Goal: Task Accomplishment & Management: Manage account settings

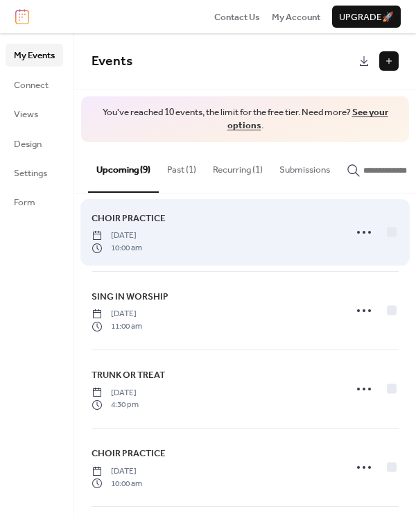
scroll to position [17, 0]
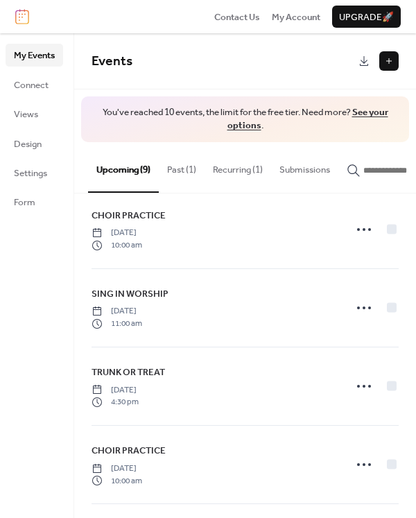
click at [177, 169] on button "Past (1)" at bounding box center [182, 166] width 46 height 49
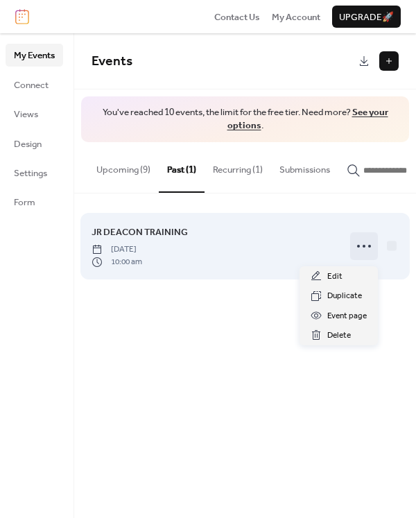
click at [361, 250] on icon at bounding box center [364, 246] width 22 height 22
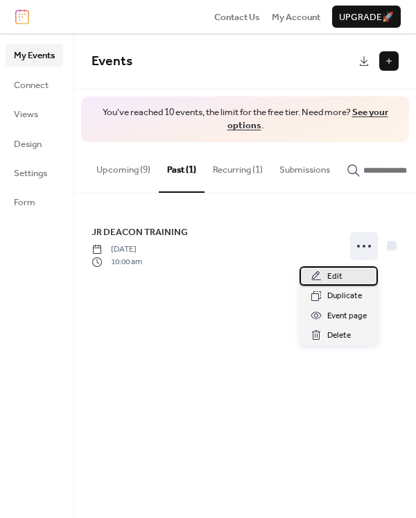
click at [340, 277] on span "Edit" at bounding box center [334, 277] width 15 height 14
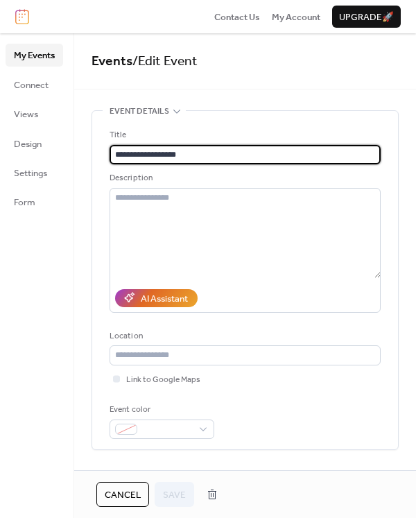
click at [162, 155] on input "**********" at bounding box center [245, 154] width 271 height 19
type input "**********"
click at [169, 498] on span "Save" at bounding box center [174, 495] width 23 height 14
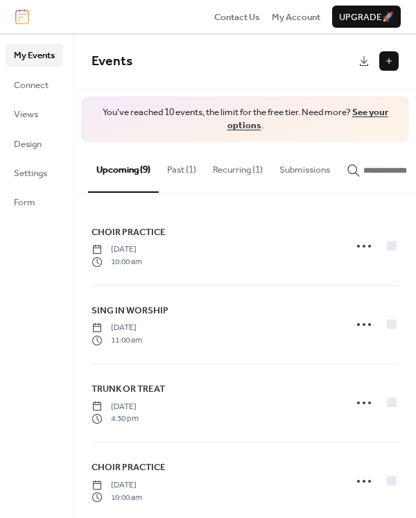
click at [235, 171] on button "Recurring (1)" at bounding box center [238, 166] width 67 height 49
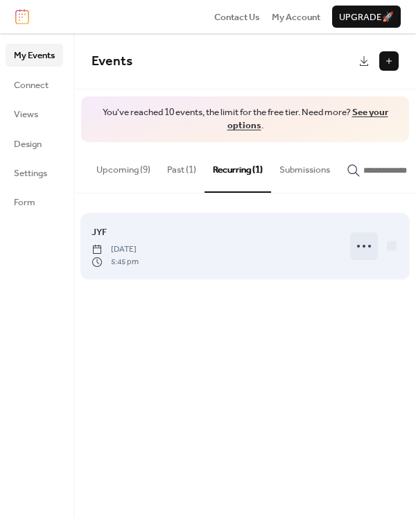
click at [363, 248] on icon at bounding box center [364, 246] width 22 height 22
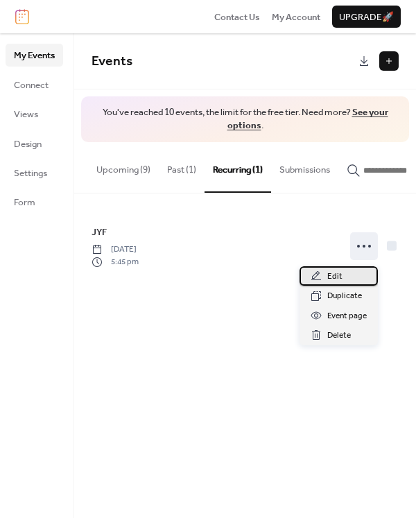
click at [336, 276] on span "Edit" at bounding box center [334, 277] width 15 height 14
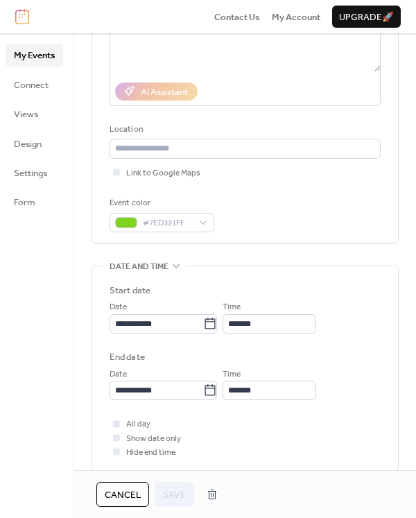
scroll to position [232, 0]
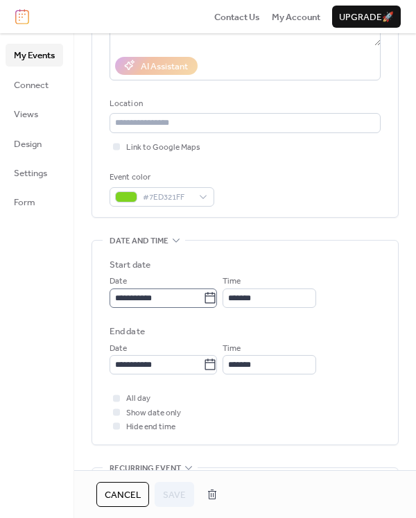
click at [217, 300] on icon at bounding box center [210, 298] width 14 height 14
click at [203, 300] on input "**********" at bounding box center [157, 297] width 94 height 19
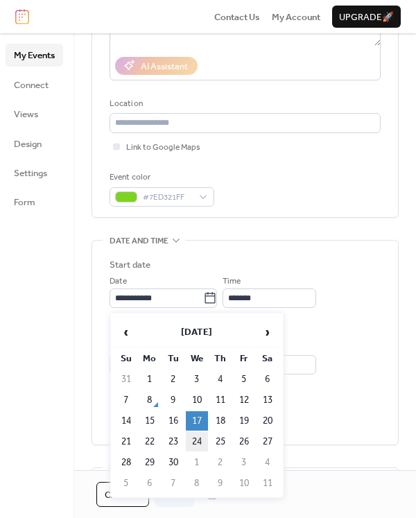
click at [198, 444] on td "24" at bounding box center [197, 441] width 22 height 19
type input "**********"
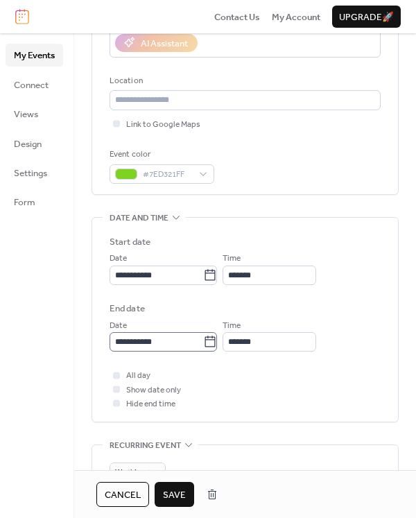
scroll to position [257, 0]
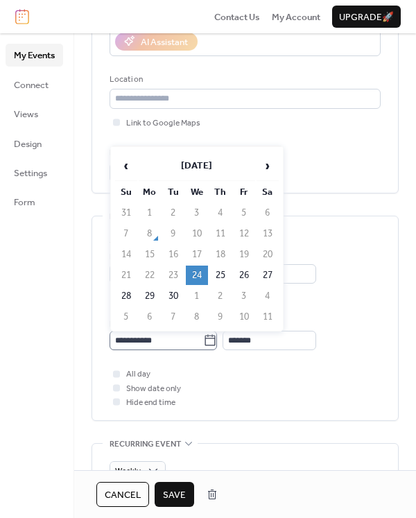
click at [217, 342] on icon at bounding box center [210, 341] width 14 height 14
click at [203, 342] on input "**********" at bounding box center [157, 340] width 94 height 19
click at [268, 168] on span "›" at bounding box center [267, 166] width 21 height 28
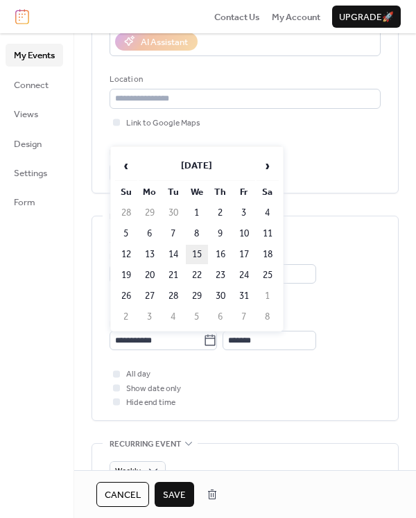
click at [197, 252] on td "15" at bounding box center [197, 254] width 22 height 19
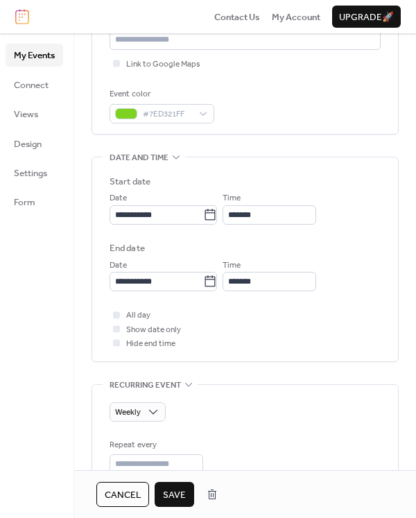
scroll to position [308, 0]
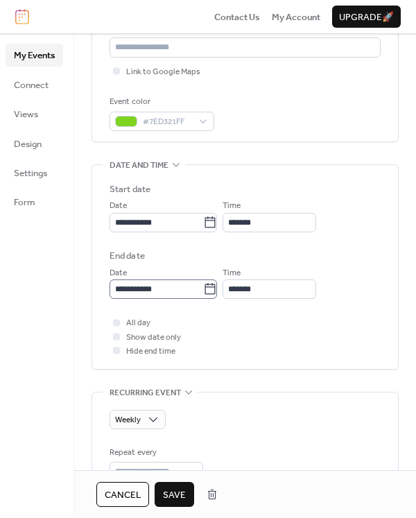
click at [217, 293] on icon at bounding box center [210, 289] width 14 height 14
click at [203, 293] on input "**********" at bounding box center [157, 288] width 94 height 19
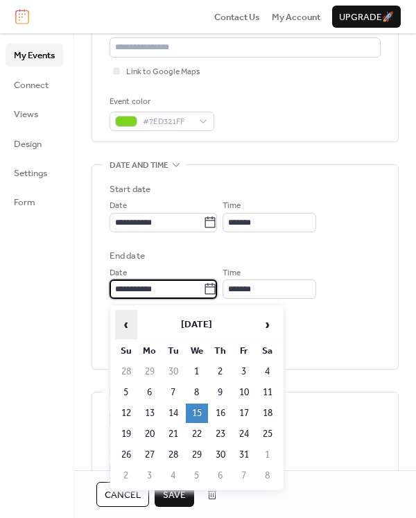
click at [126, 326] on span "‹" at bounding box center [126, 325] width 21 height 28
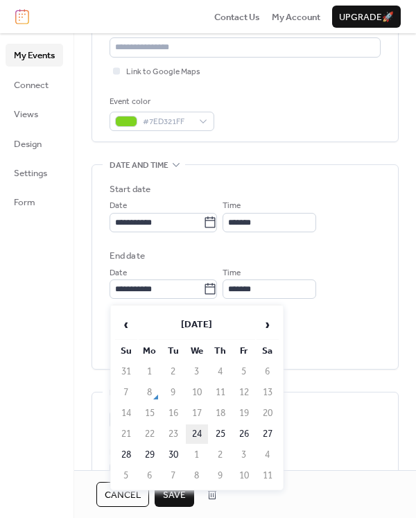
click at [198, 435] on td "24" at bounding box center [197, 433] width 22 height 19
type input "**********"
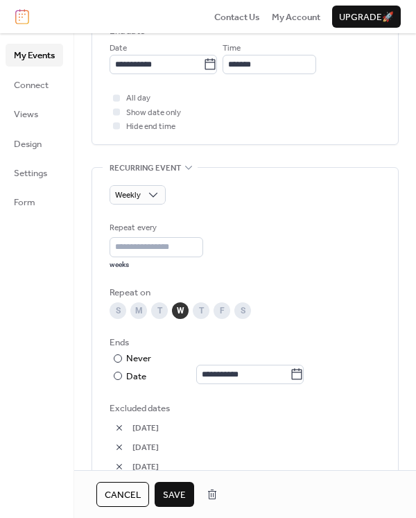
scroll to position [555, 0]
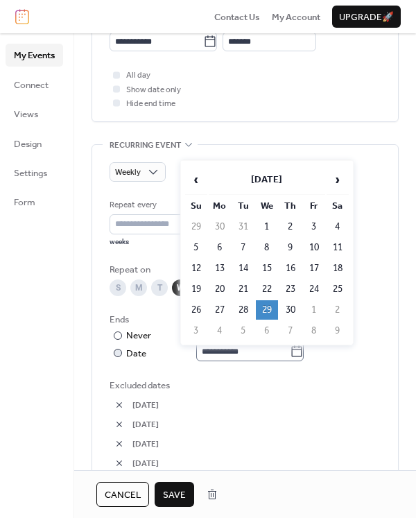
click at [304, 355] on icon at bounding box center [297, 352] width 14 height 14
click at [290, 355] on input "**********" at bounding box center [243, 351] width 94 height 19
click at [196, 178] on span "‹" at bounding box center [196, 180] width 21 height 28
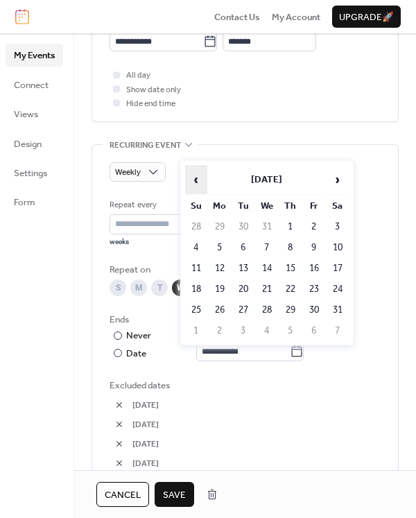
click at [196, 178] on span "‹" at bounding box center [196, 180] width 21 height 28
drag, startPoint x: 269, startPoint y: 268, endPoint x: 265, endPoint y: 260, distance: 9.3
click at [269, 268] on td "15" at bounding box center [267, 268] width 22 height 19
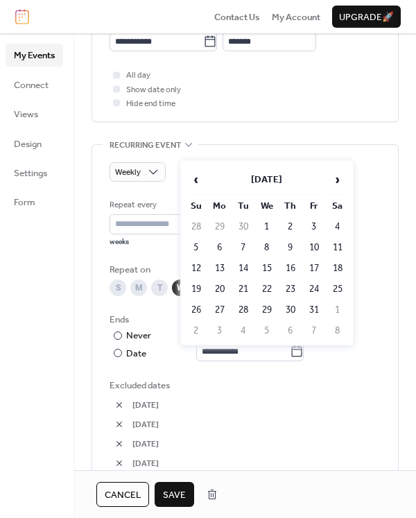
type input "**********"
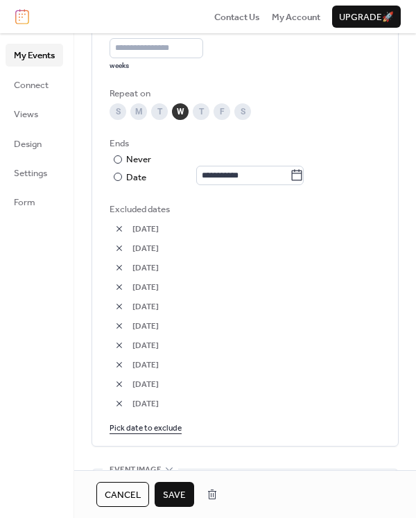
scroll to position [728, 0]
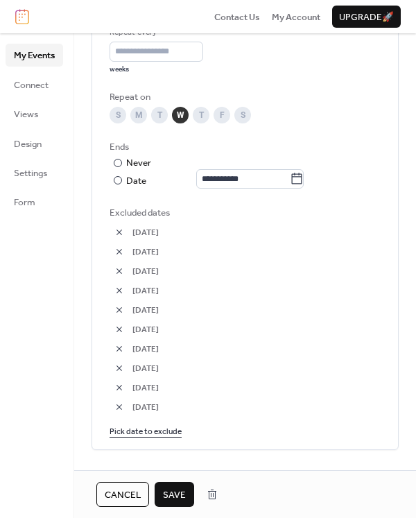
click at [120, 236] on button "button" at bounding box center [119, 232] width 19 height 19
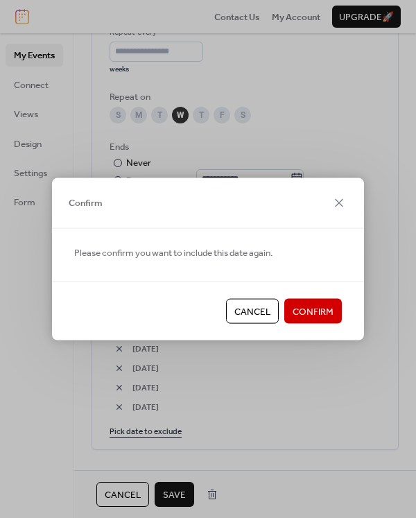
click at [307, 314] on span "Confirm" at bounding box center [313, 312] width 41 height 14
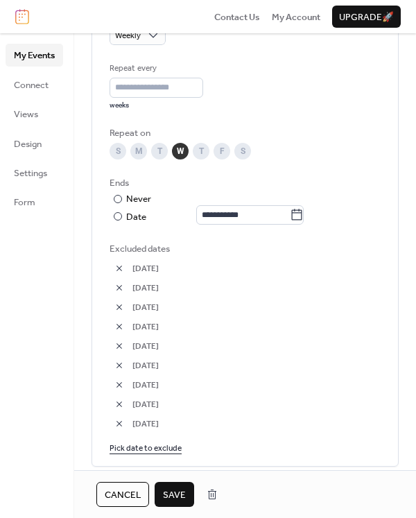
scroll to position [699, 0]
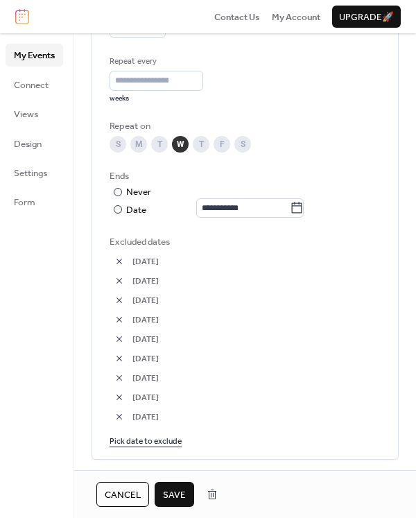
click at [122, 264] on button "button" at bounding box center [119, 261] width 19 height 19
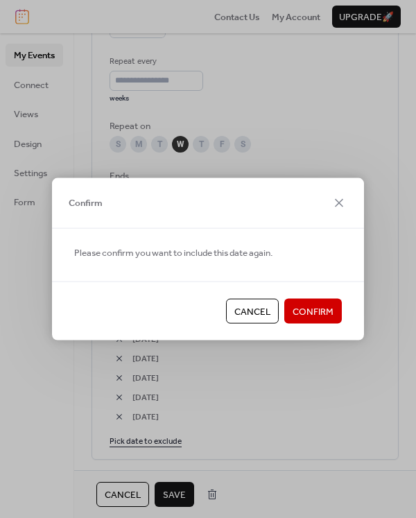
click at [303, 313] on span "Confirm" at bounding box center [313, 312] width 41 height 14
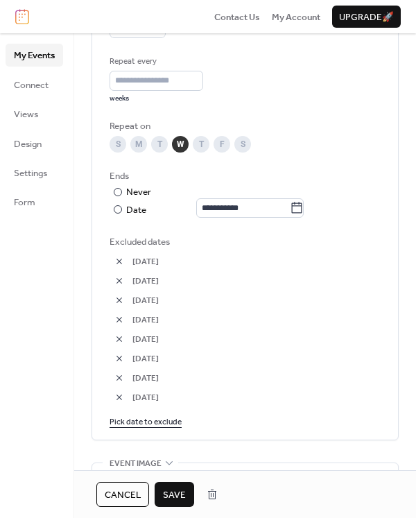
click at [122, 283] on button "button" at bounding box center [119, 280] width 19 height 19
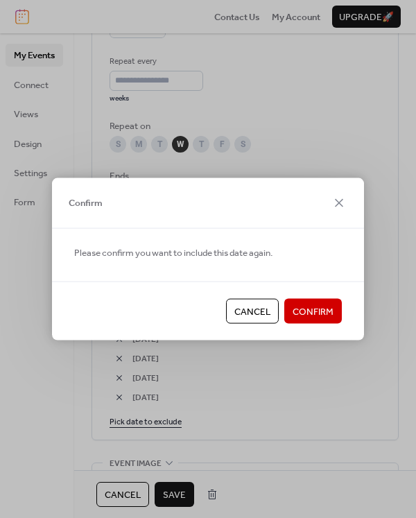
click at [334, 312] on button "Confirm" at bounding box center [313, 311] width 58 height 25
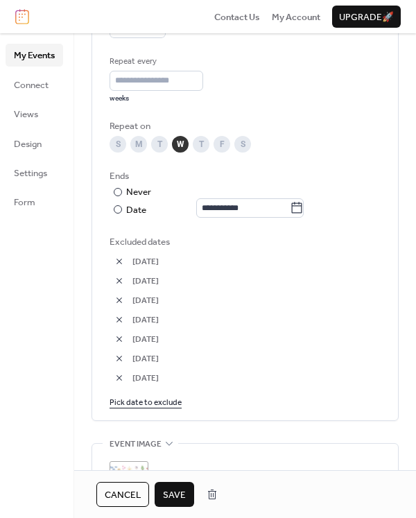
click at [117, 283] on button "button" at bounding box center [119, 280] width 19 height 19
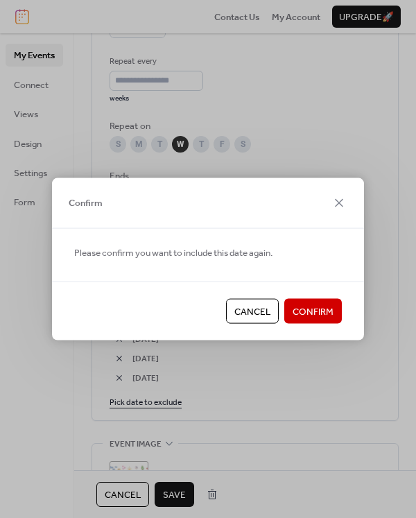
click at [314, 314] on span "Confirm" at bounding box center [313, 312] width 41 height 14
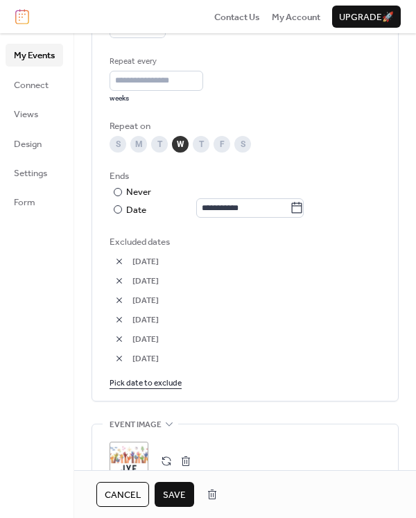
click at [160, 388] on link "Pick date to exclude" at bounding box center [146, 382] width 72 height 15
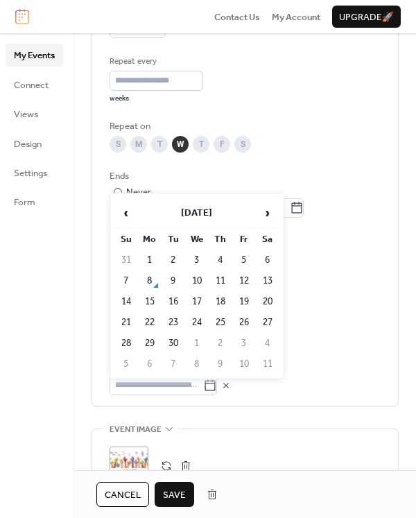
drag, startPoint x: 125, startPoint y: 214, endPoint x: 131, endPoint y: 244, distance: 31.1
click at [125, 214] on span "‹" at bounding box center [126, 213] width 21 height 28
click at [316, 261] on span "[DATE]" at bounding box center [256, 262] width 248 height 14
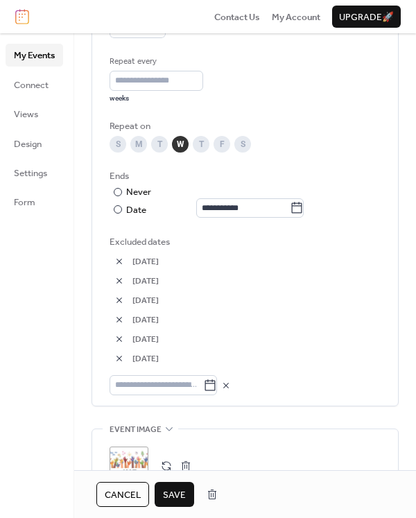
click at [120, 365] on button "button" at bounding box center [119, 358] width 19 height 19
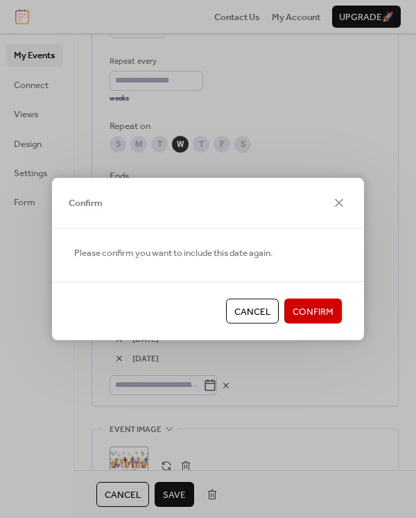
drag, startPoint x: 318, startPoint y: 309, endPoint x: 144, endPoint y: 334, distance: 175.2
click at [316, 309] on span "Confirm" at bounding box center [313, 312] width 41 height 14
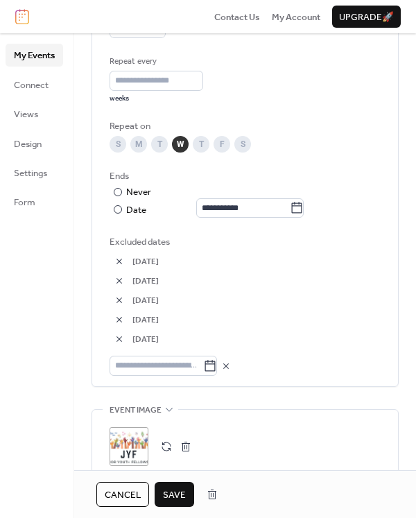
click at [121, 343] on button "button" at bounding box center [119, 338] width 19 height 19
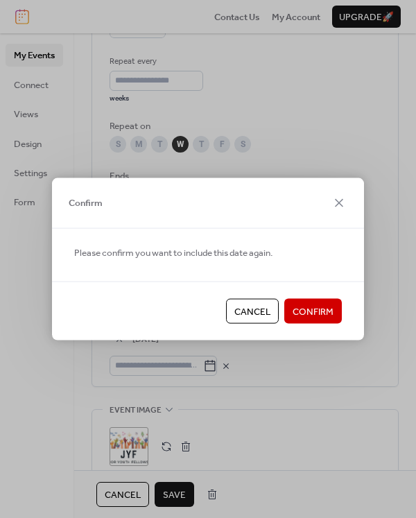
drag, startPoint x: 307, startPoint y: 308, endPoint x: 288, endPoint y: 308, distance: 18.0
click at [307, 308] on span "Confirm" at bounding box center [313, 312] width 41 height 14
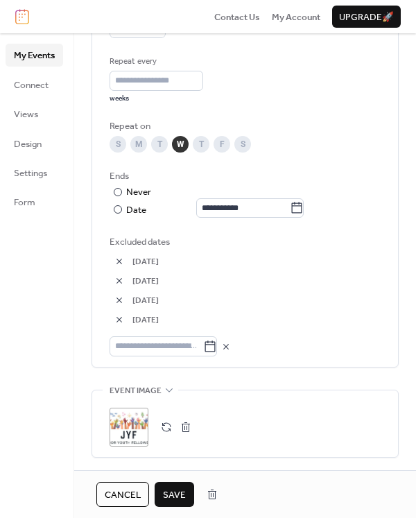
click at [119, 323] on button "button" at bounding box center [119, 319] width 19 height 19
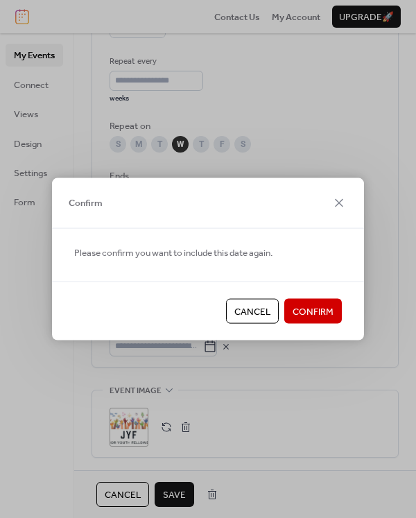
drag, startPoint x: 304, startPoint y: 311, endPoint x: 236, endPoint y: 308, distance: 68.7
click at [304, 311] on span "Confirm" at bounding box center [313, 312] width 41 height 14
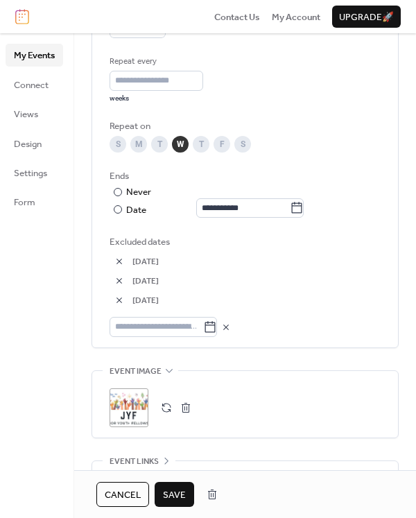
click at [120, 302] on button "button" at bounding box center [119, 300] width 19 height 19
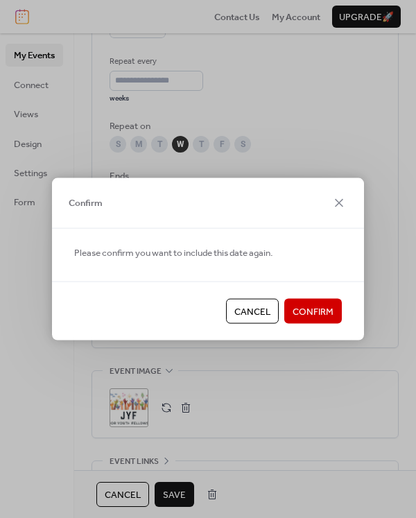
click at [307, 310] on span "Confirm" at bounding box center [313, 312] width 41 height 14
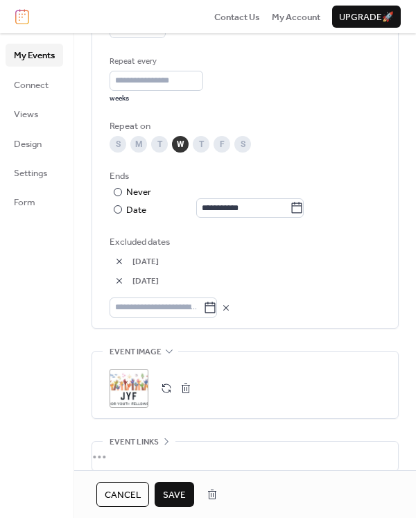
click at [122, 285] on button "button" at bounding box center [119, 280] width 19 height 19
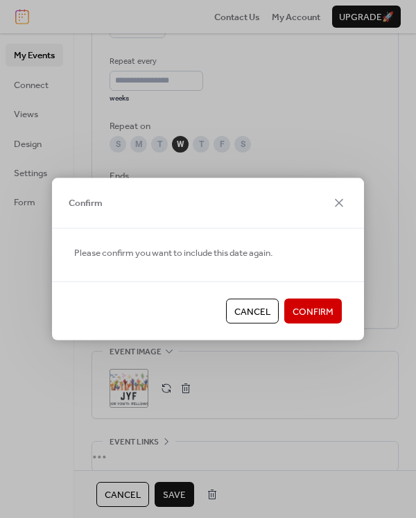
click at [319, 309] on span "Confirm" at bounding box center [313, 312] width 41 height 14
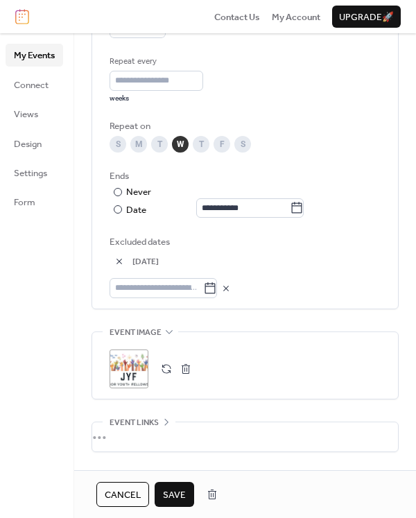
click at [121, 266] on button "button" at bounding box center [119, 261] width 19 height 19
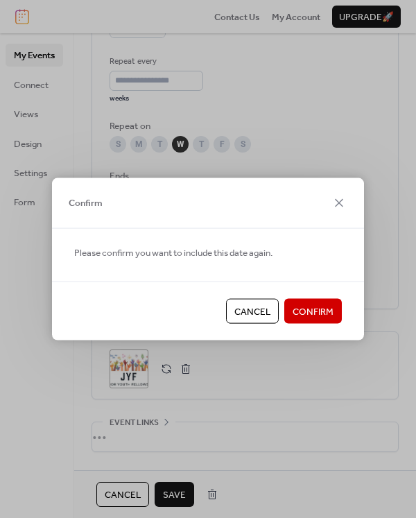
click at [316, 309] on span "Confirm" at bounding box center [313, 312] width 41 height 14
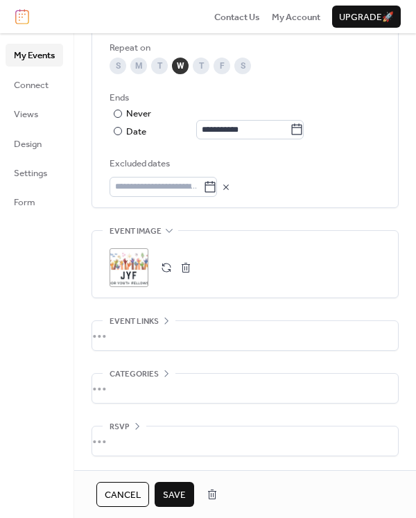
scroll to position [782, 0]
drag, startPoint x: 178, startPoint y: 497, endPoint x: 316, endPoint y: 411, distance: 162.0
click at [178, 497] on span "Save" at bounding box center [174, 495] width 23 height 14
